Goal: Task Accomplishment & Management: Complete application form

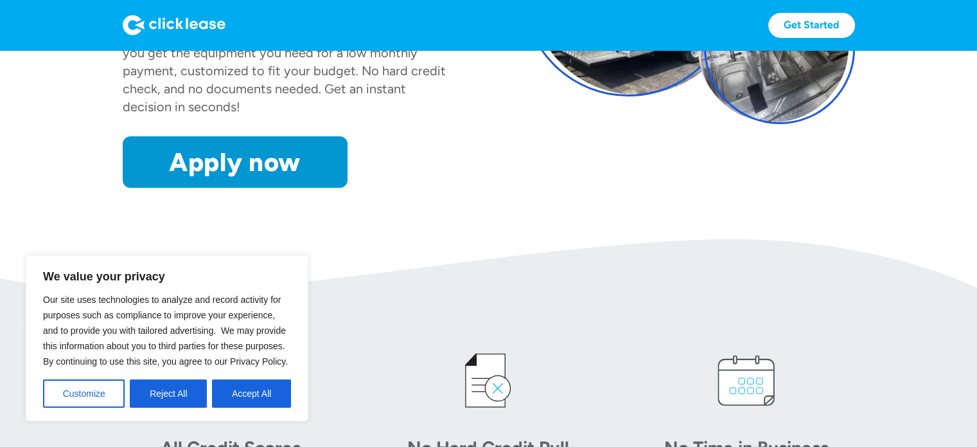
scroll to position [64, 0]
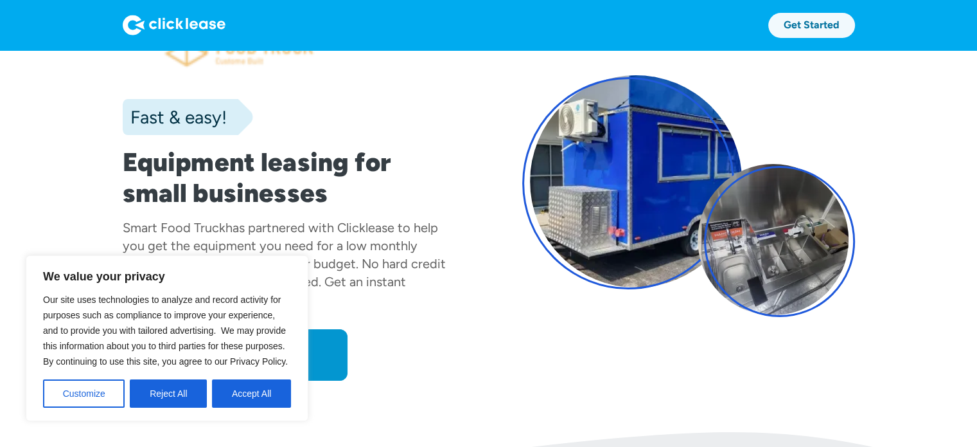
click at [828, 28] on link "Get Started" at bounding box center [812, 25] width 87 height 25
click at [161, 395] on button "Reject All" at bounding box center [168, 393] width 77 height 28
